Goal: Task Accomplishment & Management: Complete application form

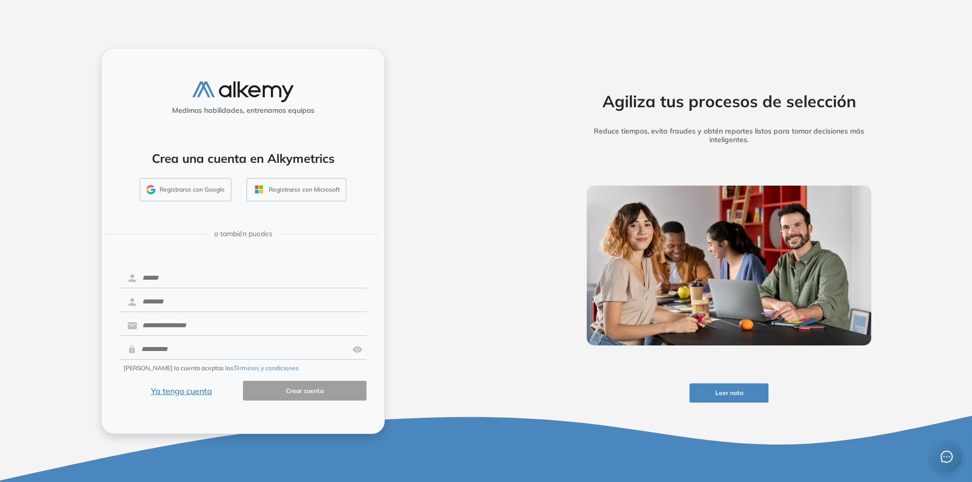
click at [177, 394] on button "Ya tengo cuenta" at bounding box center [180, 391] width 123 height 20
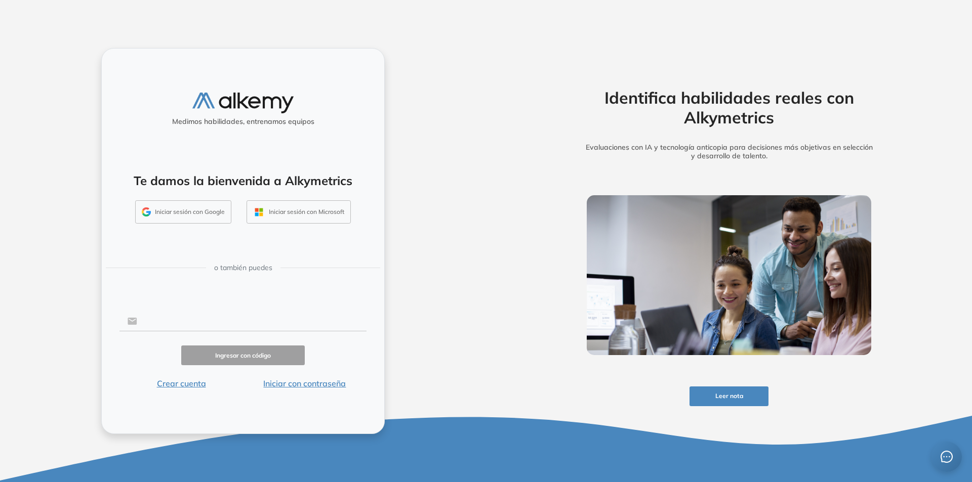
click at [190, 323] on input "text" at bounding box center [251, 321] width 229 height 19
type input "**********"
click at [245, 357] on button "Ingresar con código" at bounding box center [242, 356] width 123 height 20
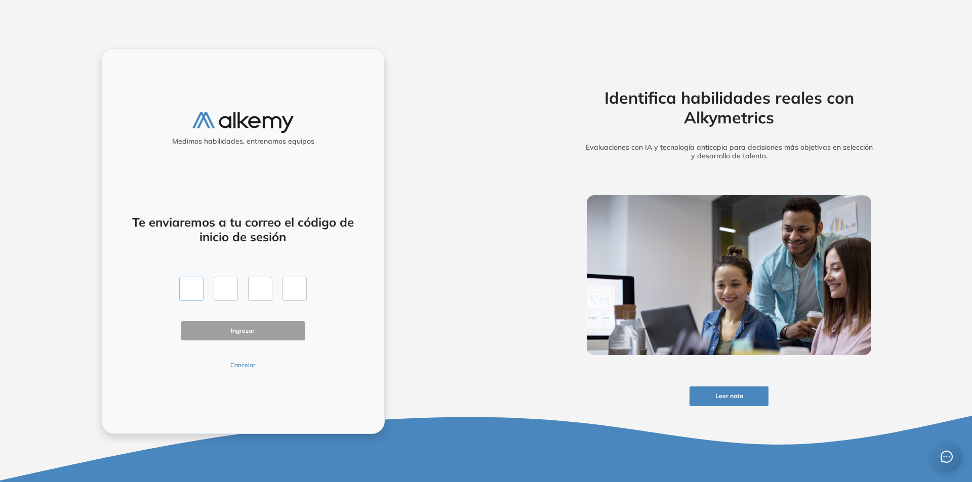
drag, startPoint x: 191, startPoint y: 289, endPoint x: 211, endPoint y: 294, distance: 20.7
click at [211, 294] on div at bounding box center [243, 289] width 128 height 24
type input "*"
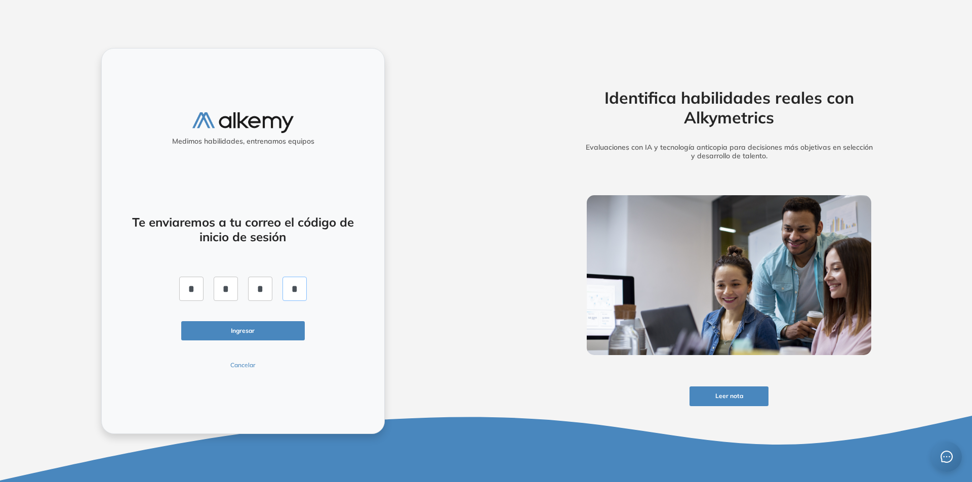
type input "*"
click at [231, 331] on button "Ingresar" at bounding box center [242, 331] width 123 height 20
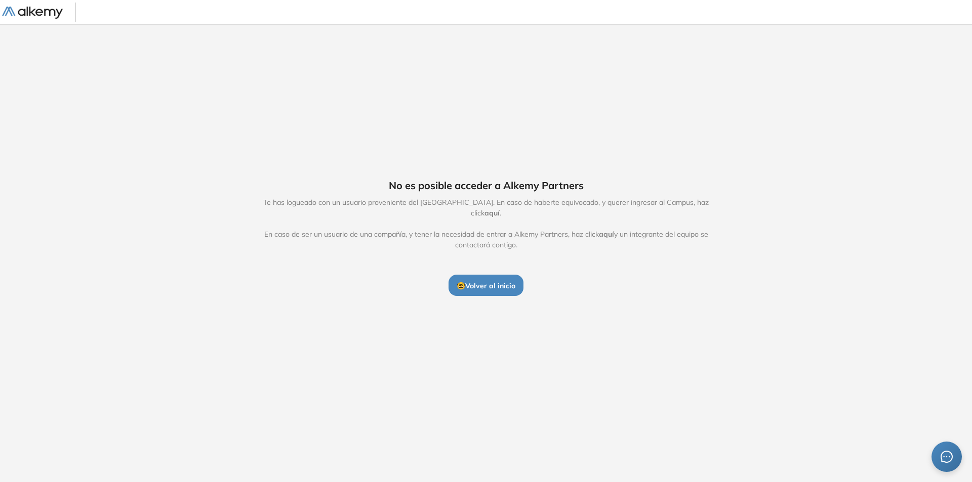
click at [499, 209] on span "aquí" at bounding box center [491, 213] width 15 height 9
